Goal: Navigation & Orientation: Find specific page/section

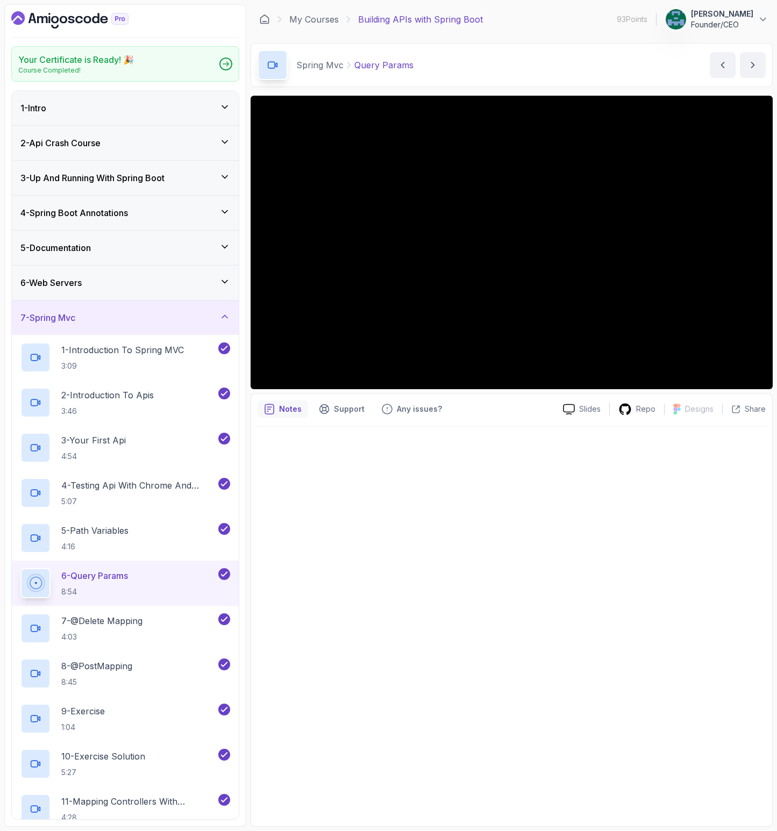
scroll to position [45, 0]
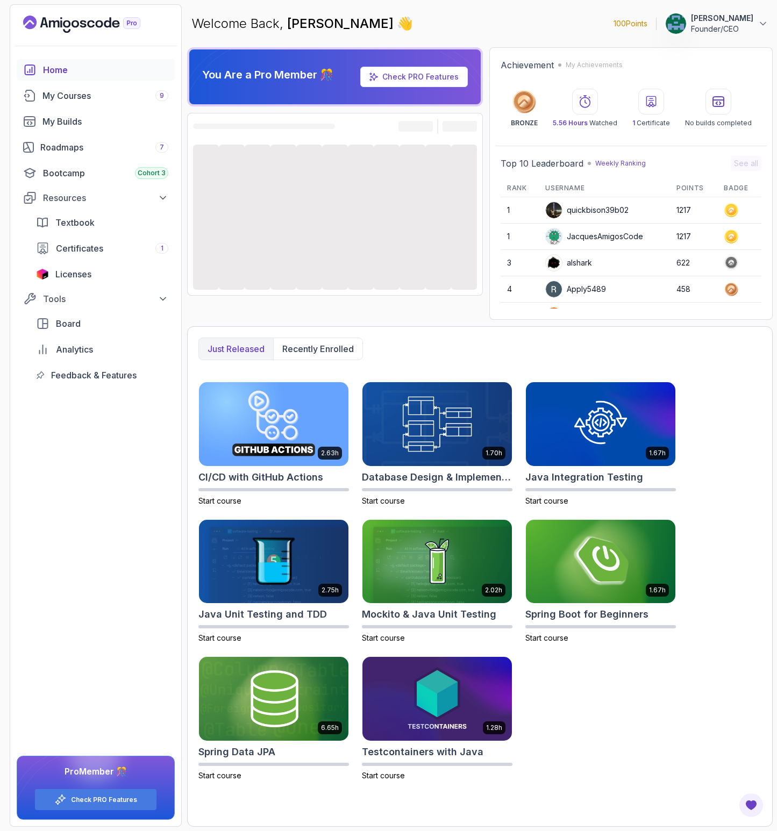
click at [726, 20] on p "John Woolley" at bounding box center [722, 18] width 62 height 11
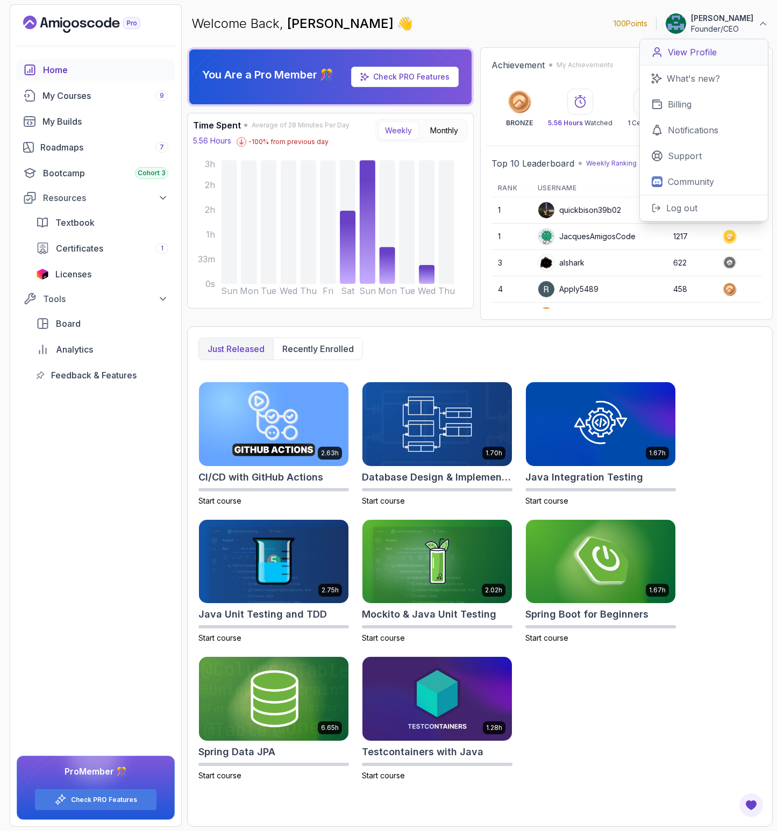
click at [687, 55] on p "View Profile" at bounding box center [692, 52] width 49 height 13
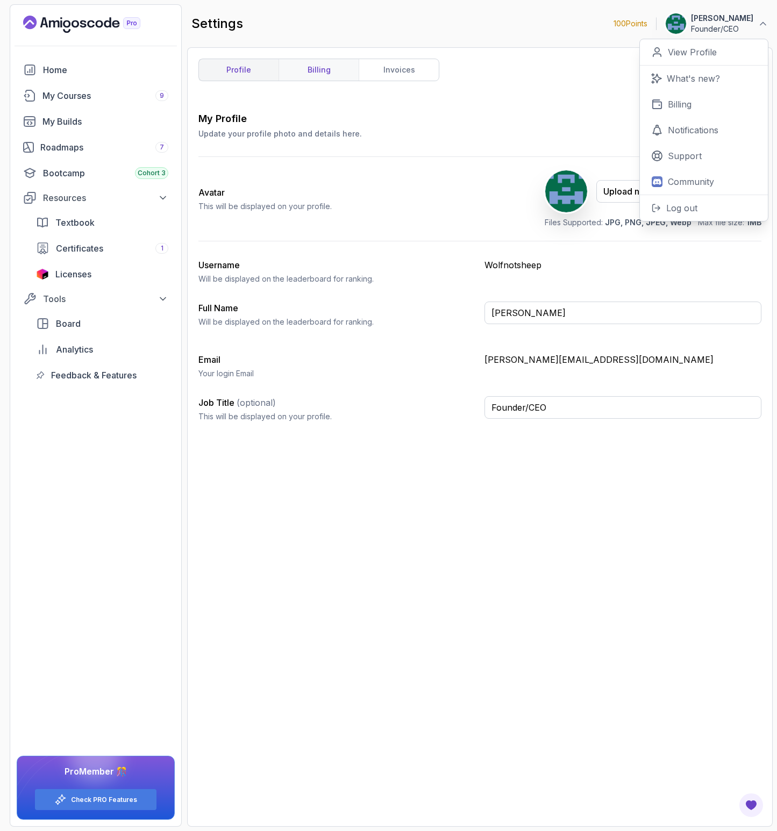
click at [308, 76] on link "billing" at bounding box center [318, 69] width 80 height 21
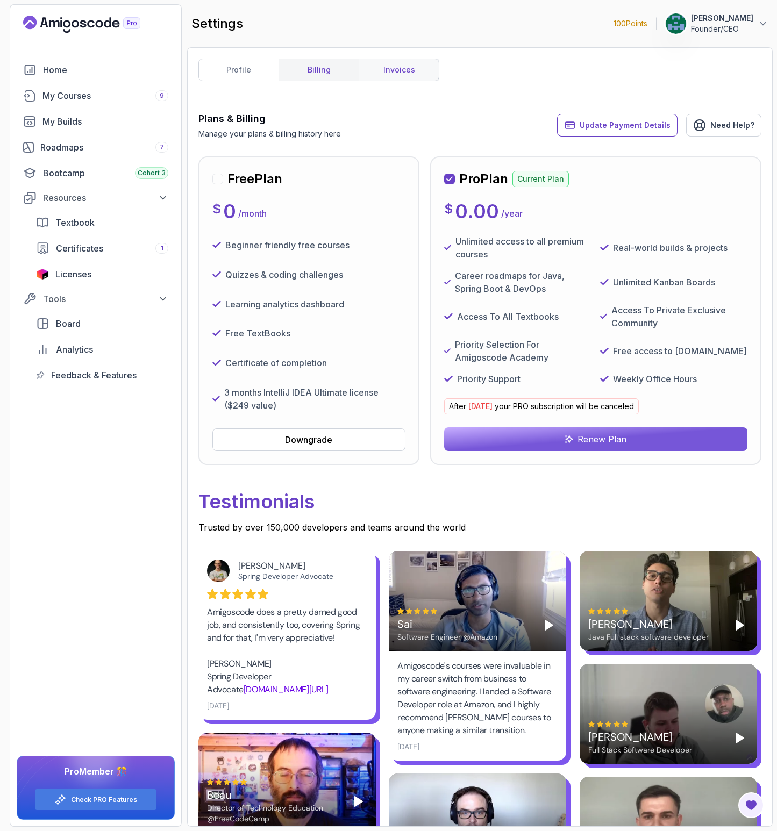
click at [399, 72] on link "invoices" at bounding box center [398, 69] width 80 height 21
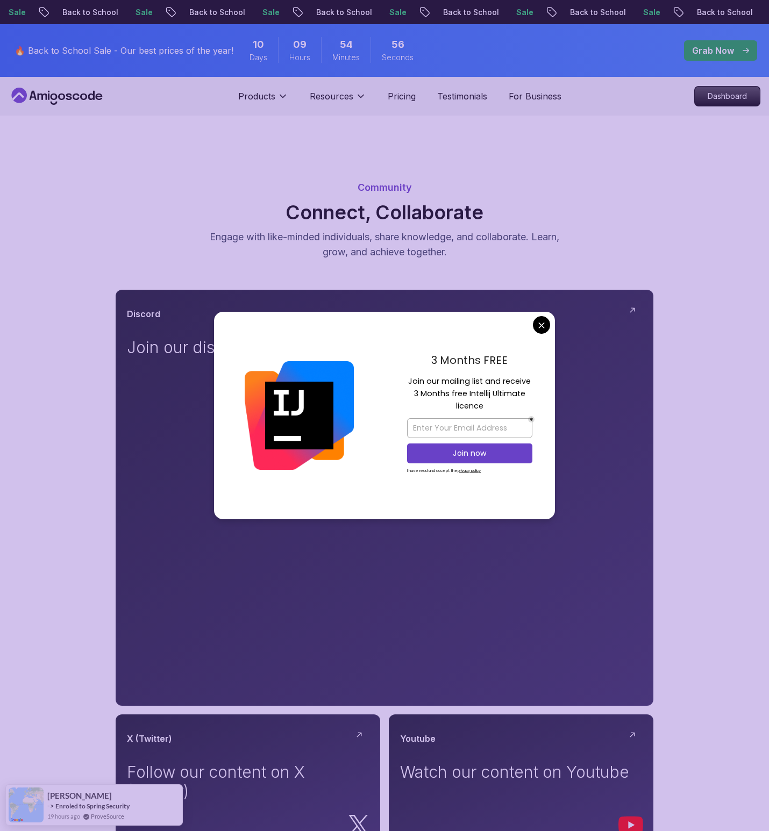
drag, startPoint x: 443, startPoint y: 245, endPoint x: 479, endPoint y: 262, distance: 40.2
click at [443, 245] on p "Engage with like-minded individuals, share knowledge, and collaborate. Learn, g…" at bounding box center [384, 245] width 361 height 30
click at [550, 324] on div "3 Months FREE Join our mailing list and receive 3 Months free Intellij Ultimate…" at bounding box center [469, 415] width 170 height 207
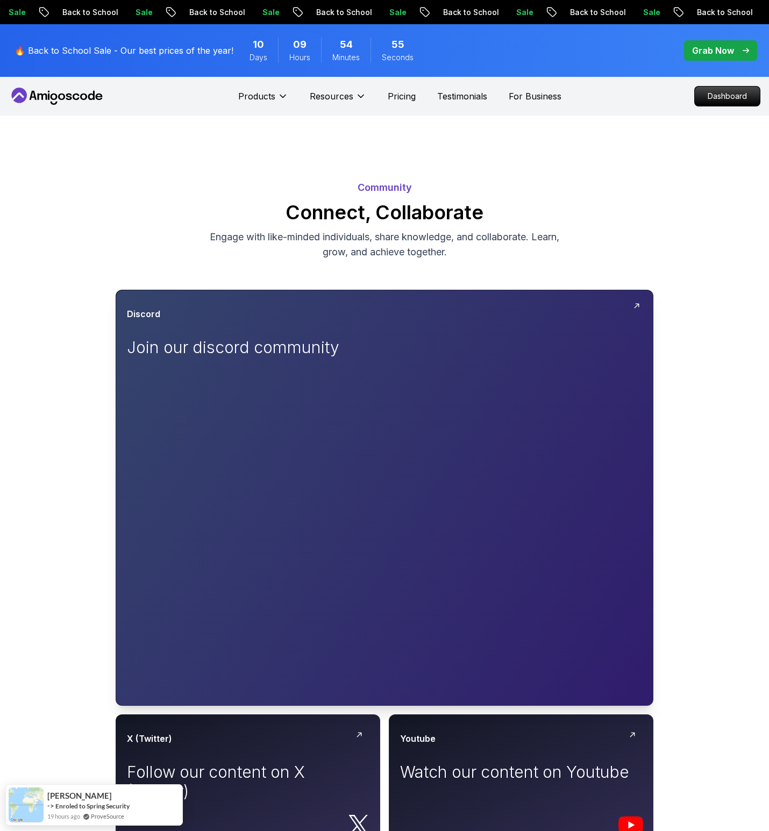
drag, startPoint x: 542, startPoint y: 324, endPoint x: 533, endPoint y: 300, distance: 25.4
click at [542, 324] on body "Sale Back to School Sale Back to School Sale Back to School Sale Back to School…" at bounding box center [384, 774] width 769 height 1548
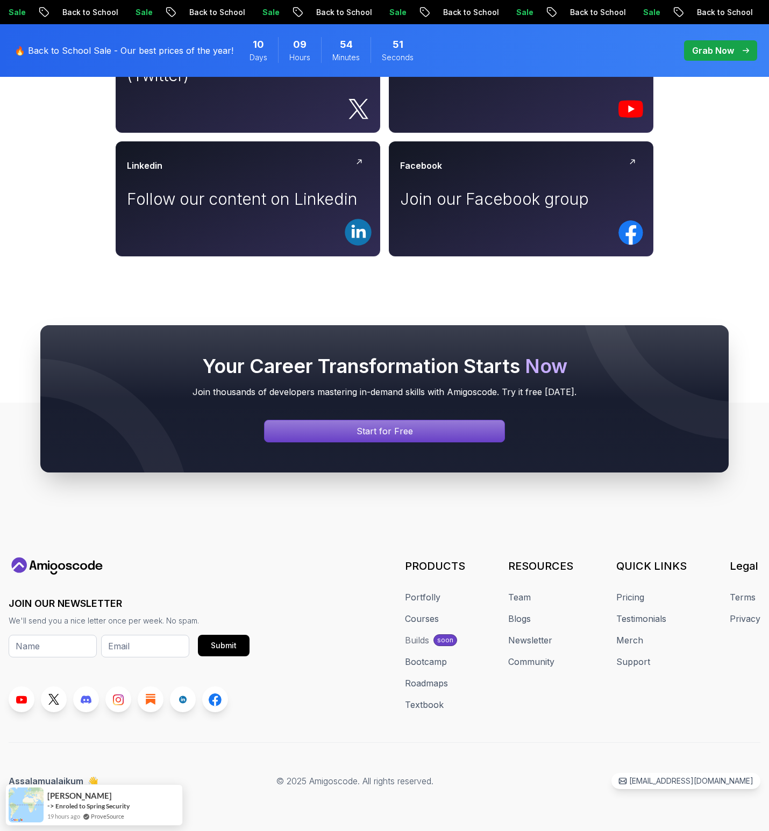
scroll to position [717, 0]
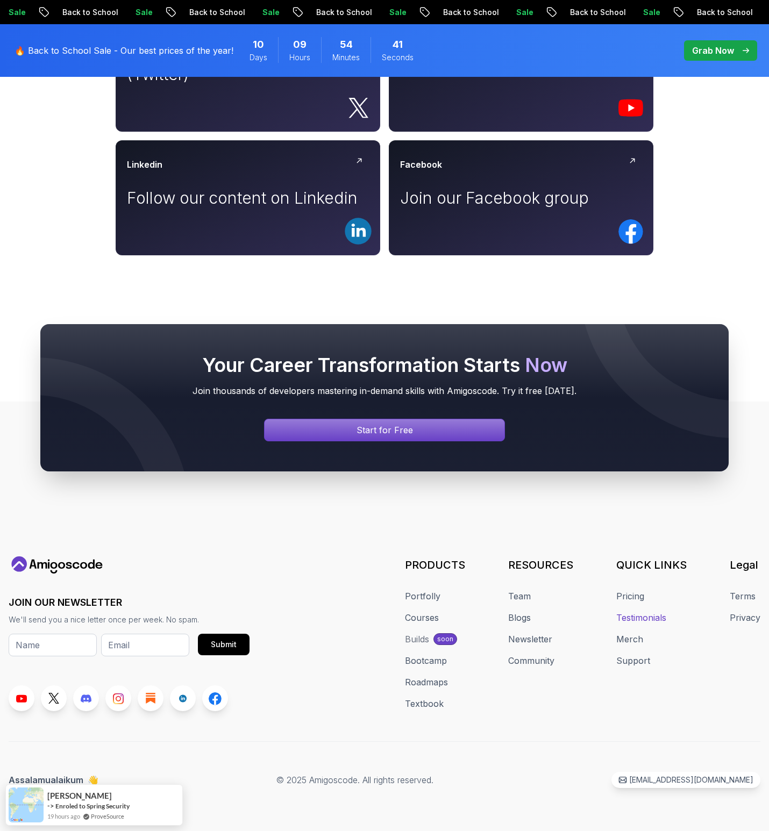
click at [637, 620] on link "Testimonials" at bounding box center [641, 617] width 50 height 13
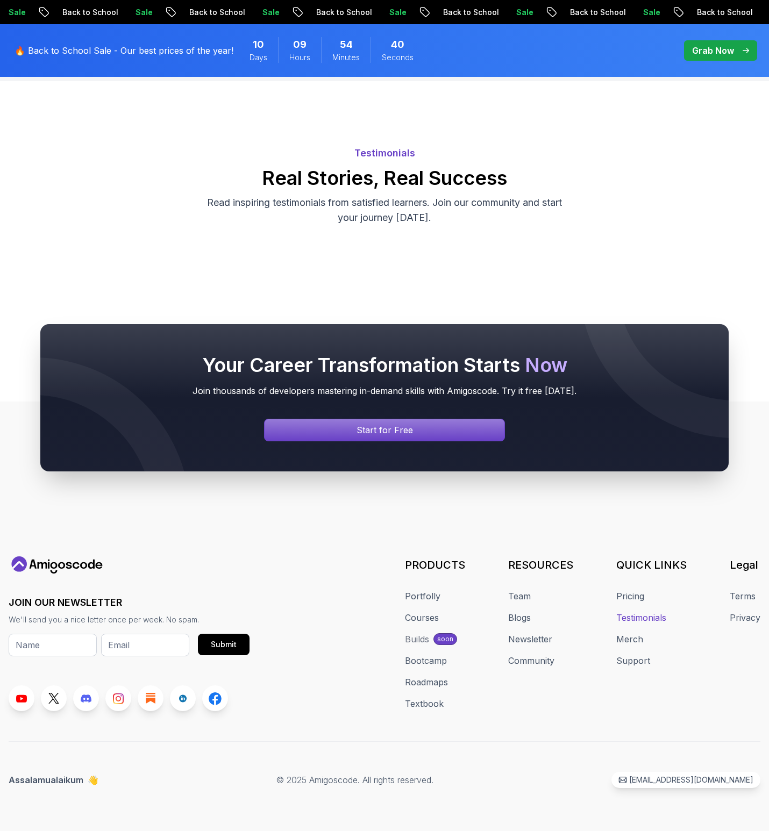
scroll to position [717, 0]
